Goal: Book appointment/travel/reservation

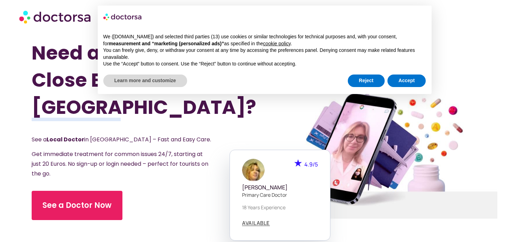
scroll to position [70, 0]
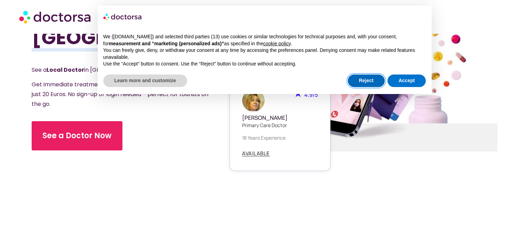
click at [377, 83] on button "Reject" at bounding box center [366, 80] width 37 height 13
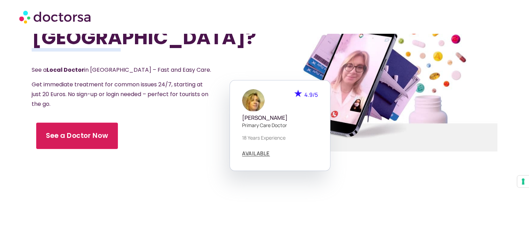
click at [107, 122] on link "See a Doctor Now" at bounding box center [77, 135] width 82 height 26
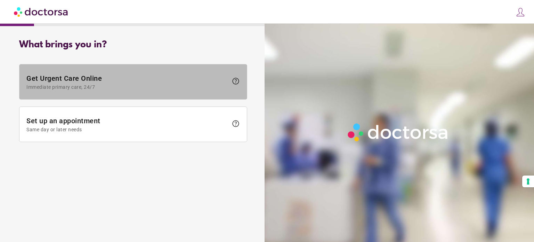
click at [141, 84] on span "Immediate primary care, 24/7" at bounding box center [127, 87] width 202 height 6
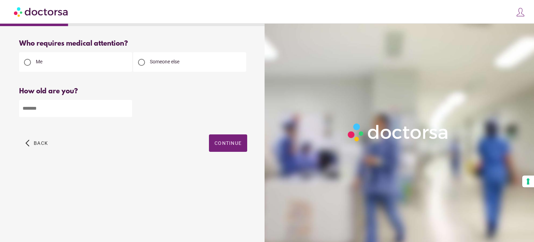
click at [71, 103] on input "number" at bounding box center [75, 108] width 113 height 17
click at [140, 59] on div at bounding box center [141, 62] width 7 height 7
click at [113, 114] on input "number" at bounding box center [75, 108] width 113 height 17
type input "*"
click at [228, 143] on span "Continue" at bounding box center [227, 143] width 27 height 6
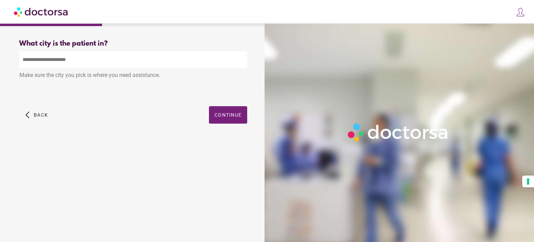
click at [42, 60] on input "text" at bounding box center [133, 59] width 228 height 17
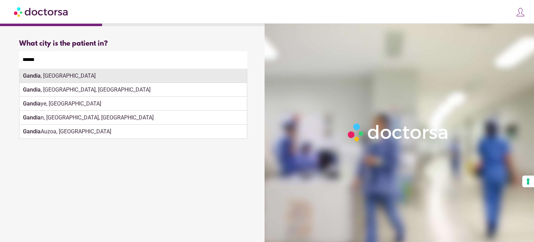
click at [94, 78] on div "Gandia , Spain" at bounding box center [132, 76] width 227 height 14
type input "**********"
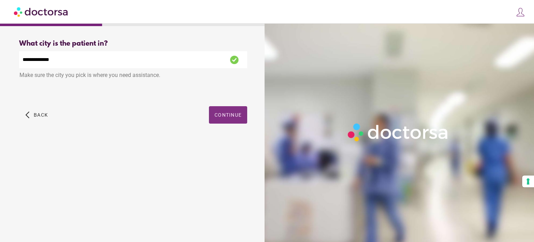
click at [234, 117] on span "Continue" at bounding box center [227, 115] width 27 height 6
